Goal: Navigation & Orientation: Find specific page/section

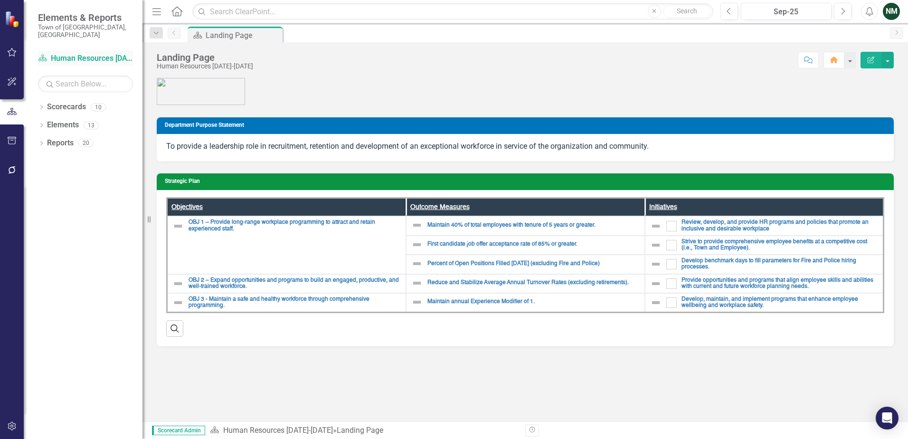
click at [119, 53] on link "Scorecard Human Resources [DATE]-[DATE]" at bounding box center [85, 58] width 95 height 11
click at [67, 102] on link "Scorecards" at bounding box center [66, 107] width 39 height 11
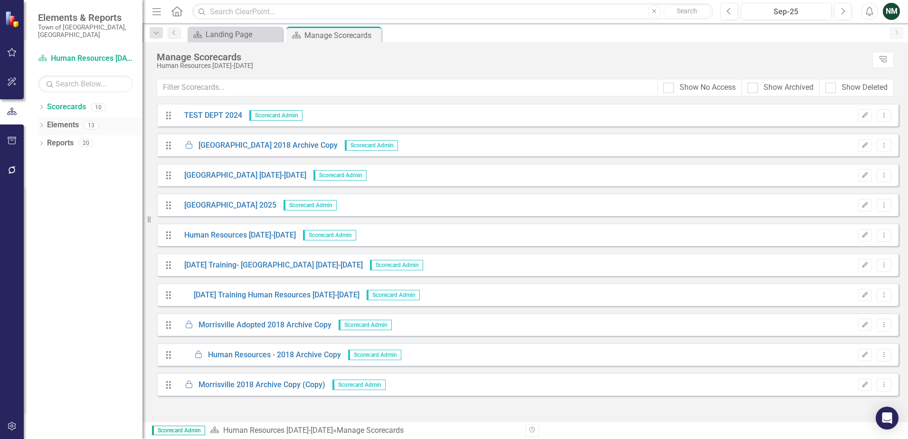
click at [42, 123] on icon "Dropdown" at bounding box center [41, 125] width 7 height 5
click at [42, 105] on icon "Dropdown" at bounding box center [41, 107] width 7 height 5
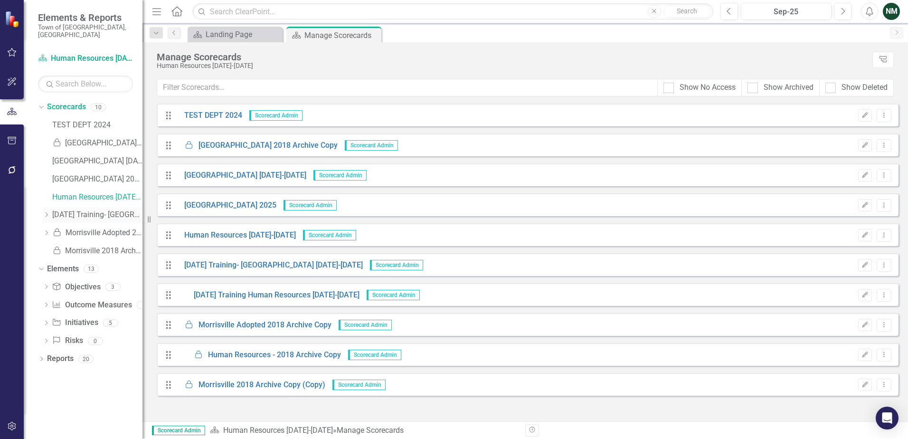
click at [46, 212] on icon "Dropdown" at bounding box center [46, 215] width 7 height 6
click at [56, 174] on link "[GEOGRAPHIC_DATA] 2025" at bounding box center [97, 179] width 90 height 11
